Goal: Navigation & Orientation: Find specific page/section

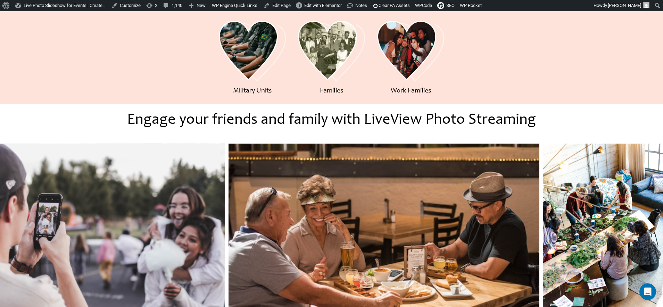
scroll to position [439, 0]
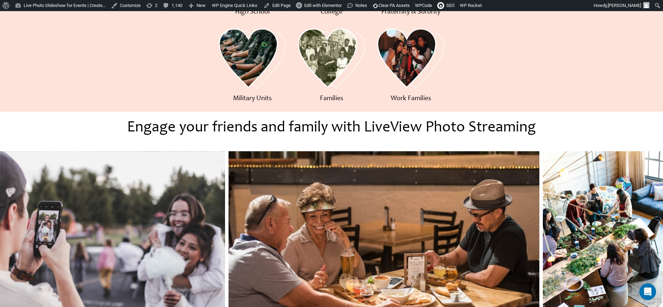
click at [504, 42] on div at bounding box center [489, 68] width 79 height 86
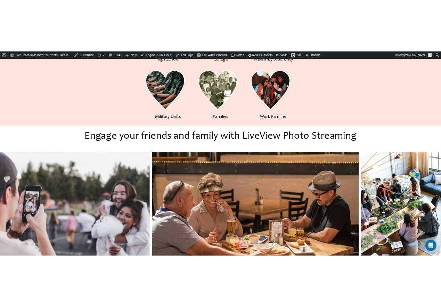
scroll to position [447, 0]
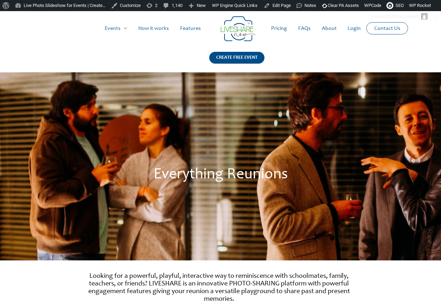
scroll to position [447, 0]
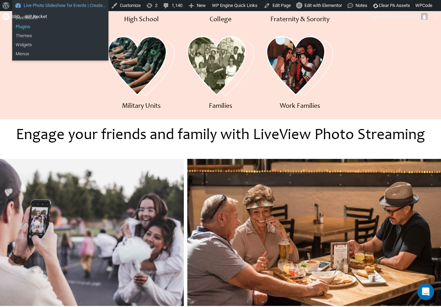
click at [31, 26] on link "Plugins" at bounding box center [60, 26] width 96 height 9
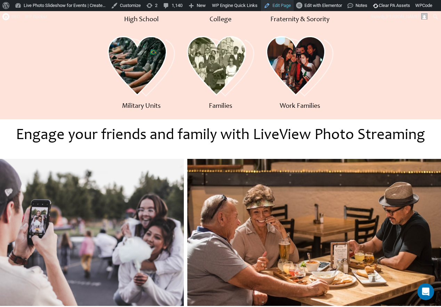
click at [293, 8] on link "Edit Page" at bounding box center [277, 5] width 33 height 11
